Goal: Task Accomplishment & Management: Use online tool/utility

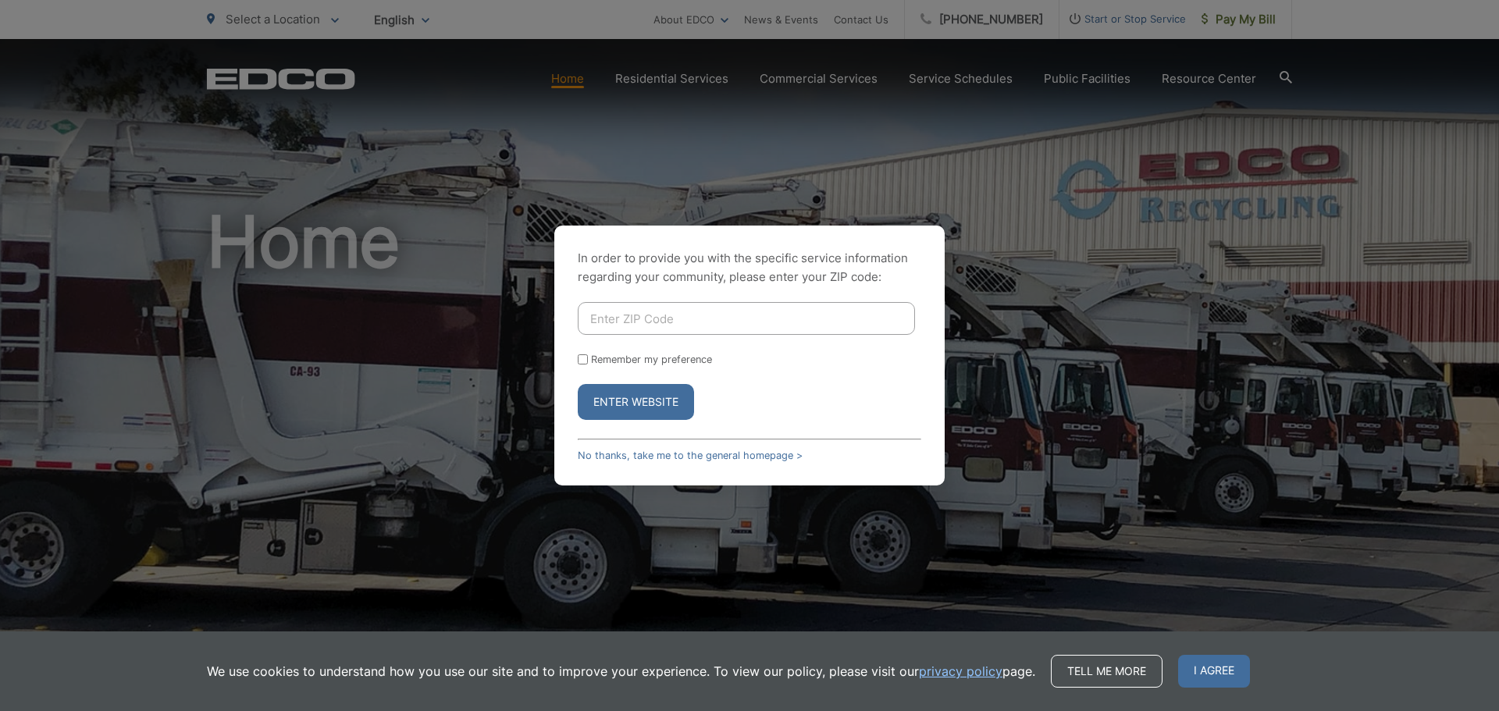
click at [718, 314] on input "Enter ZIP Code" at bounding box center [746, 318] width 337 height 33
type input "92131"
click at [578, 384] on button "Enter Website" at bounding box center [636, 402] width 116 height 36
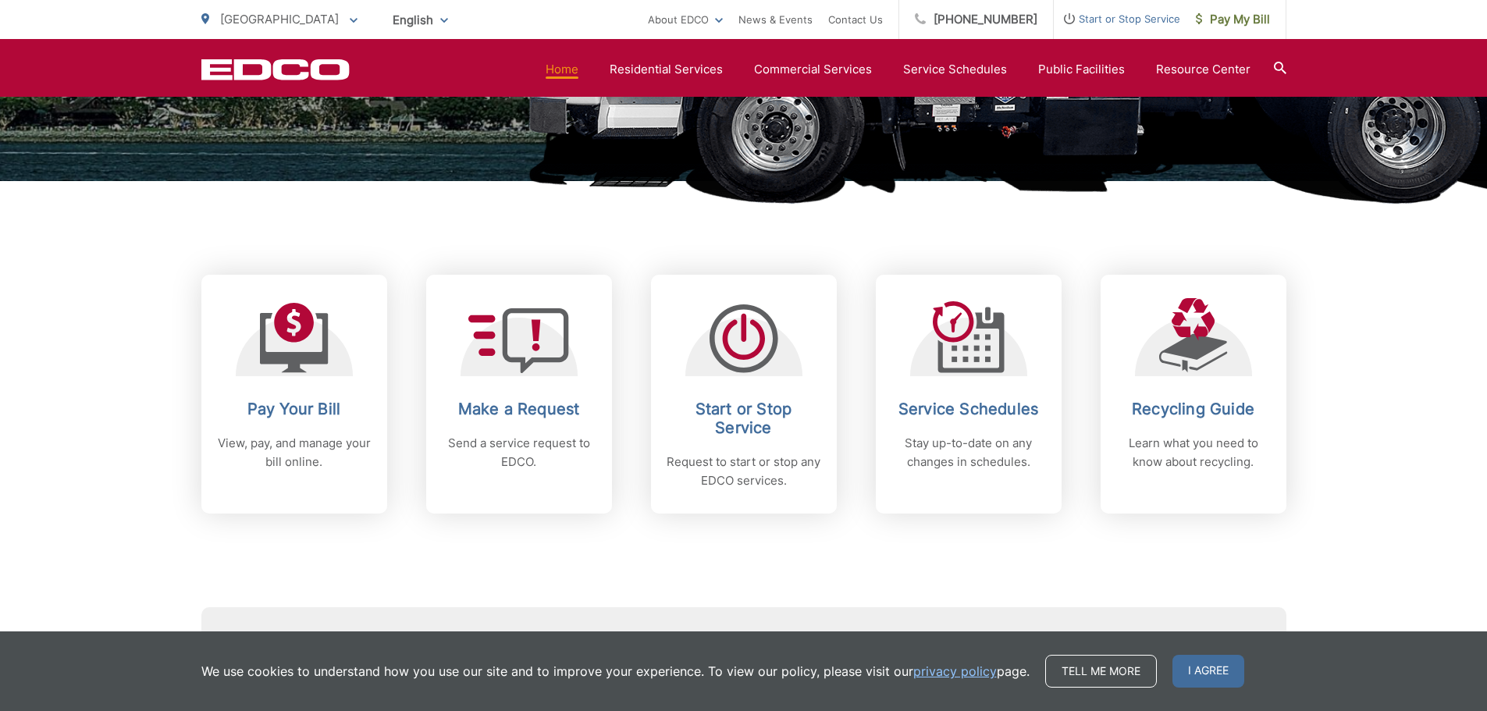
scroll to position [520, 0]
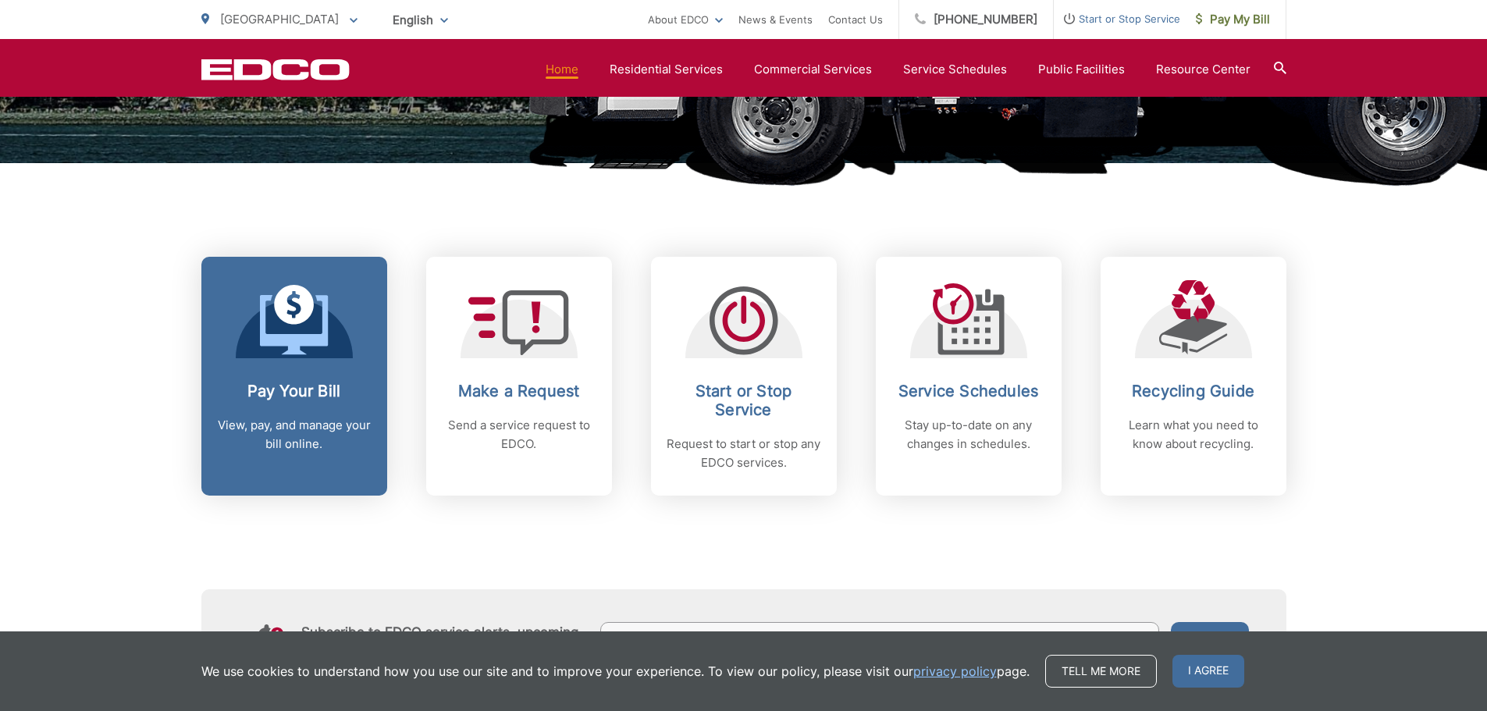
click at [301, 412] on div "Pay Your Bill View, pay, and manage your bill online." at bounding box center [294, 418] width 155 height 72
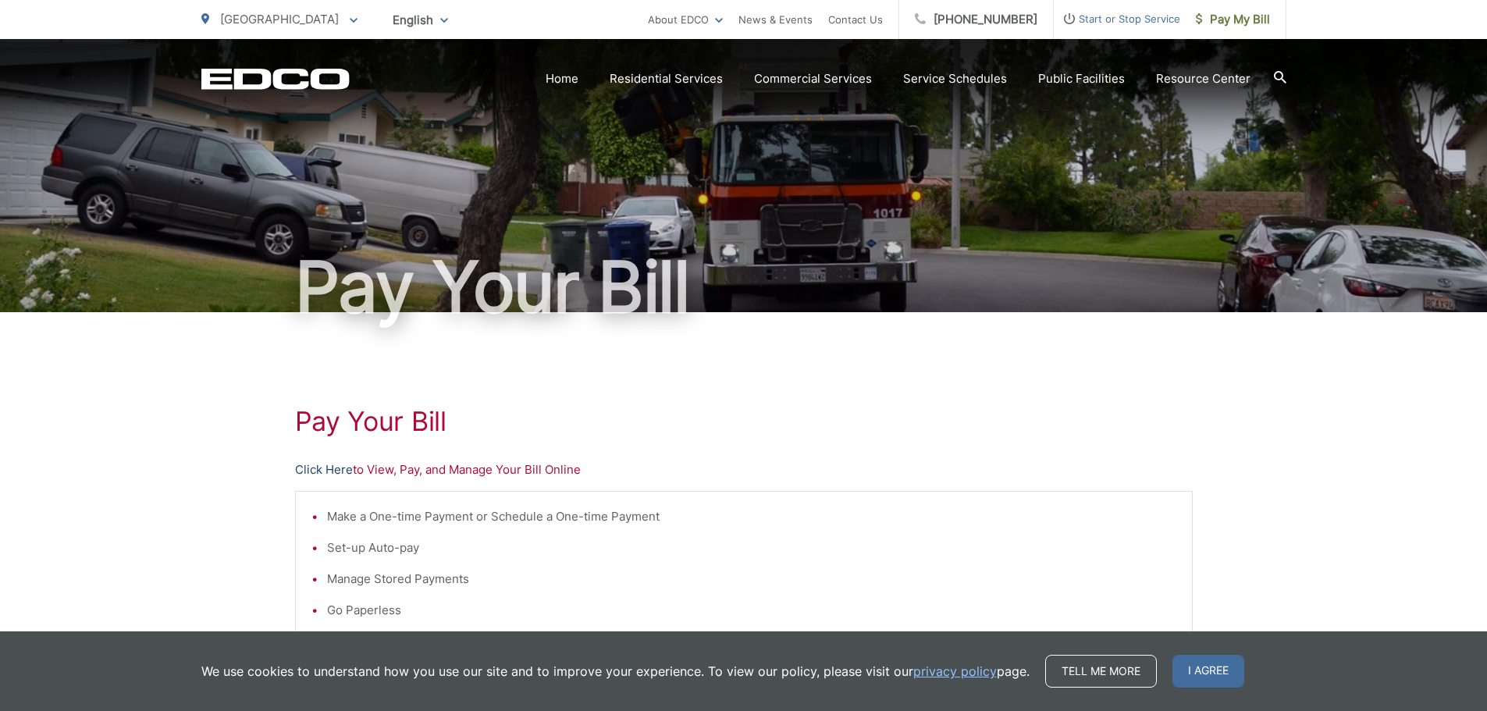
click at [310, 466] on link "Click Here" at bounding box center [324, 470] width 58 height 19
